Goal: Navigation & Orientation: Find specific page/section

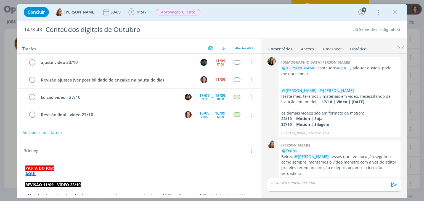
scroll to position [636, 0]
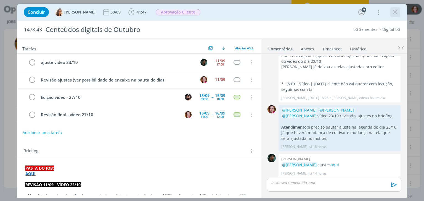
click at [394, 13] on icon "dialog" at bounding box center [395, 12] width 8 height 8
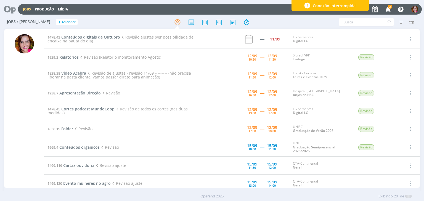
click at [394, 13] on div "3 Notificações Central de Ajuda Área de Membros Implantação orientada Consultor…" at bounding box center [395, 9] width 48 height 10
click at [388, 8] on icon "button" at bounding box center [388, 8] width 10 height 9
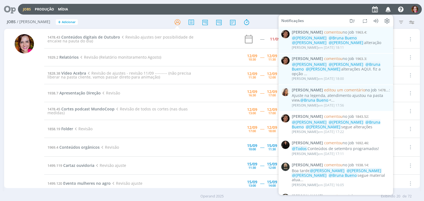
click at [3, 94] on div "Jobs / [PERSON_NAME] + Adicionar Atenção! Novo comportamento nos filtros de Pau…" at bounding box center [212, 109] width 424 height 189
